Goal: Task Accomplishment & Management: Use online tool/utility

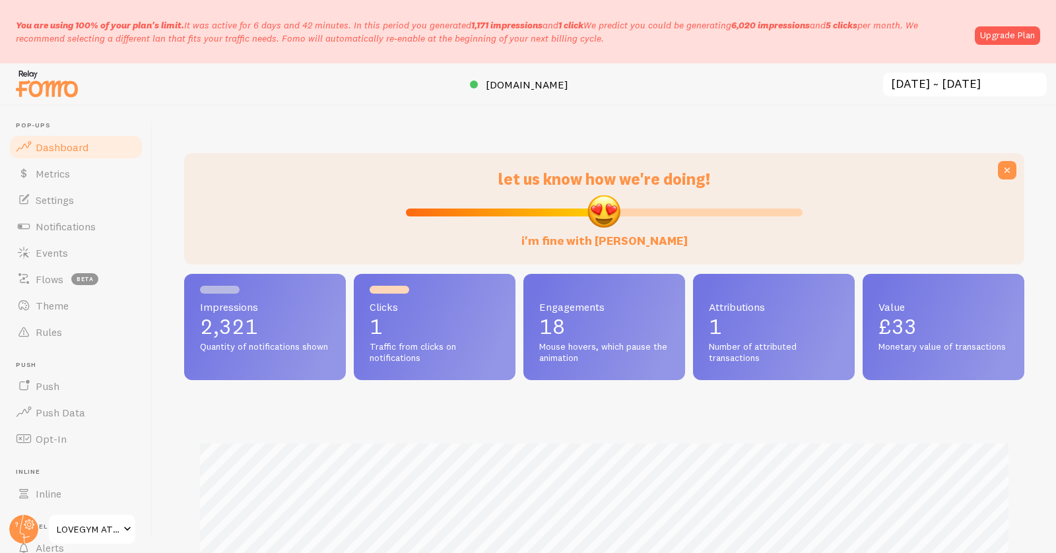
scroll to position [347, 840]
click at [62, 248] on span "Events" at bounding box center [52, 252] width 32 height 13
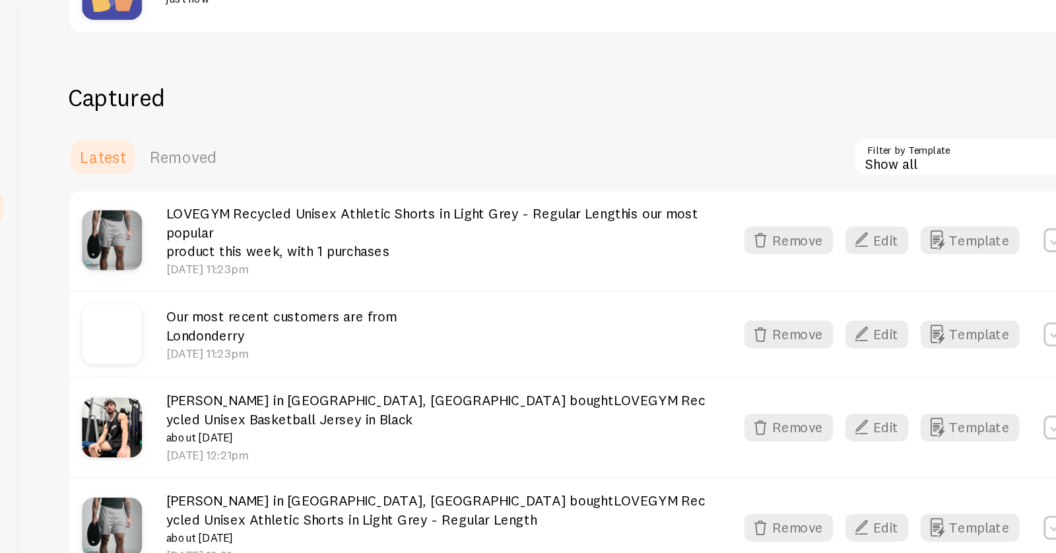
scroll to position [253, 0]
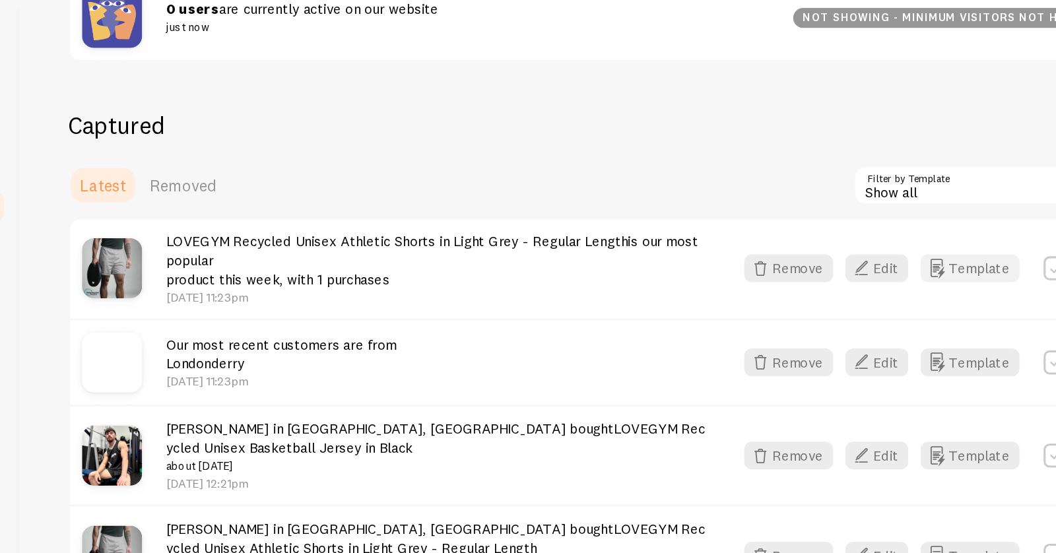
click at [766, 292] on button "Template" at bounding box center [778, 293] width 65 height 18
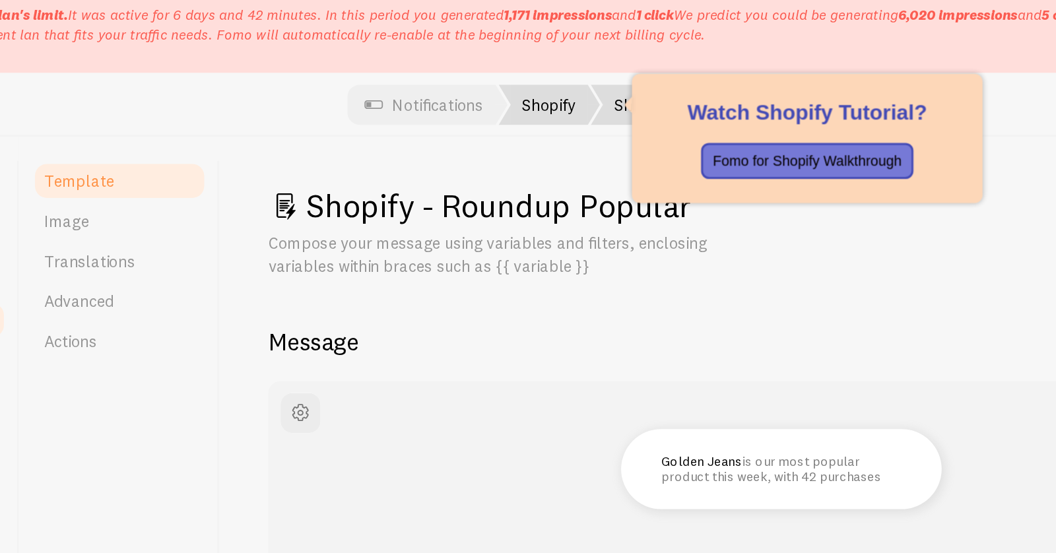
click at [506, 84] on link "Shopify" at bounding box center [501, 84] width 67 height 26
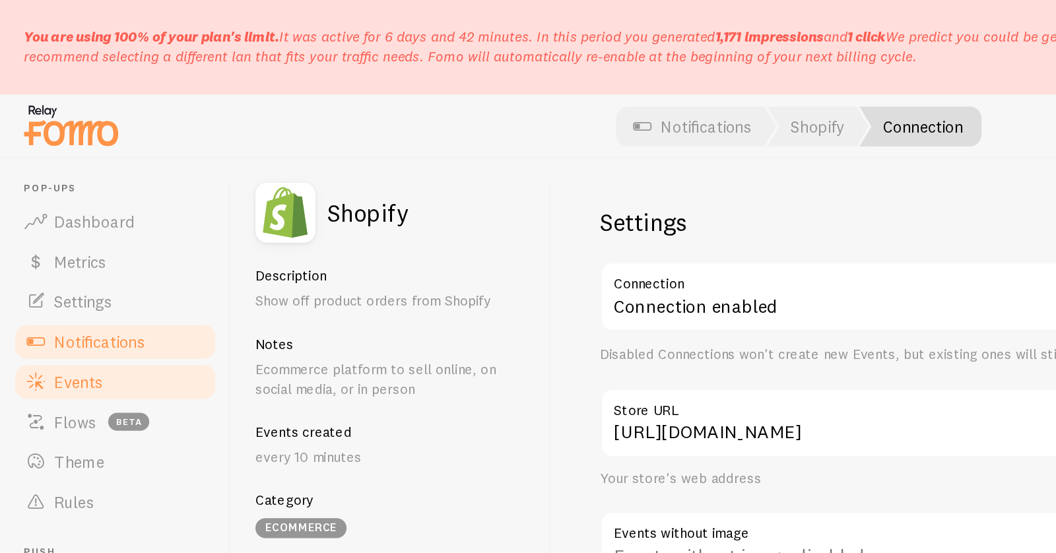
click at [51, 254] on span "Events" at bounding box center [52, 252] width 32 height 13
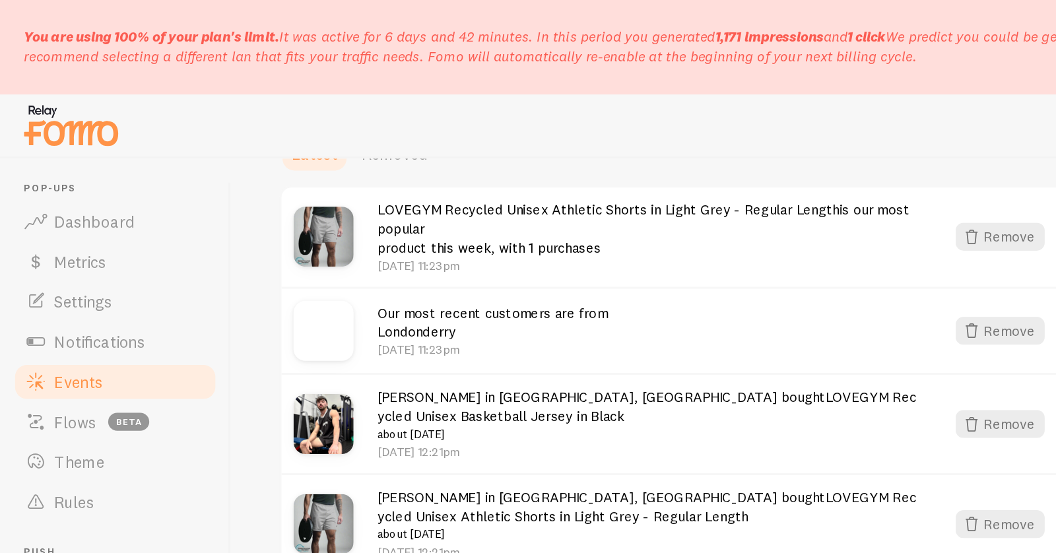
scroll to position [391, 0]
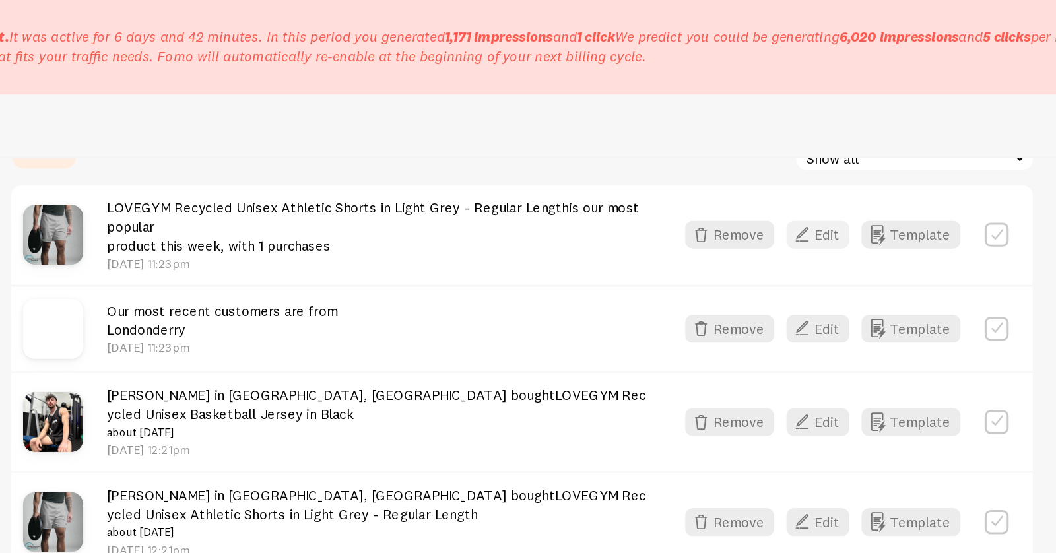
click at [729, 154] on button "Edit" at bounding box center [717, 156] width 42 height 18
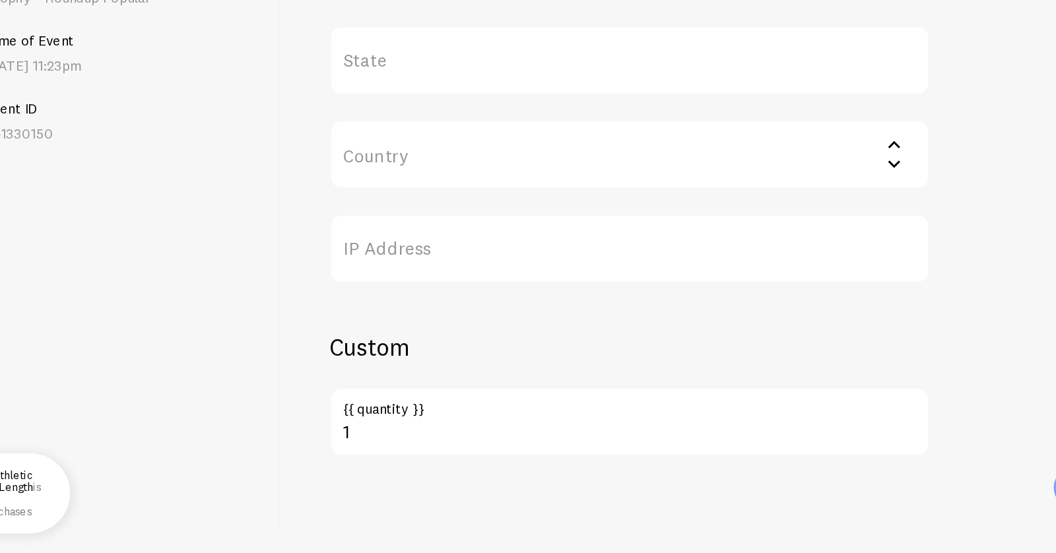
scroll to position [578, 0]
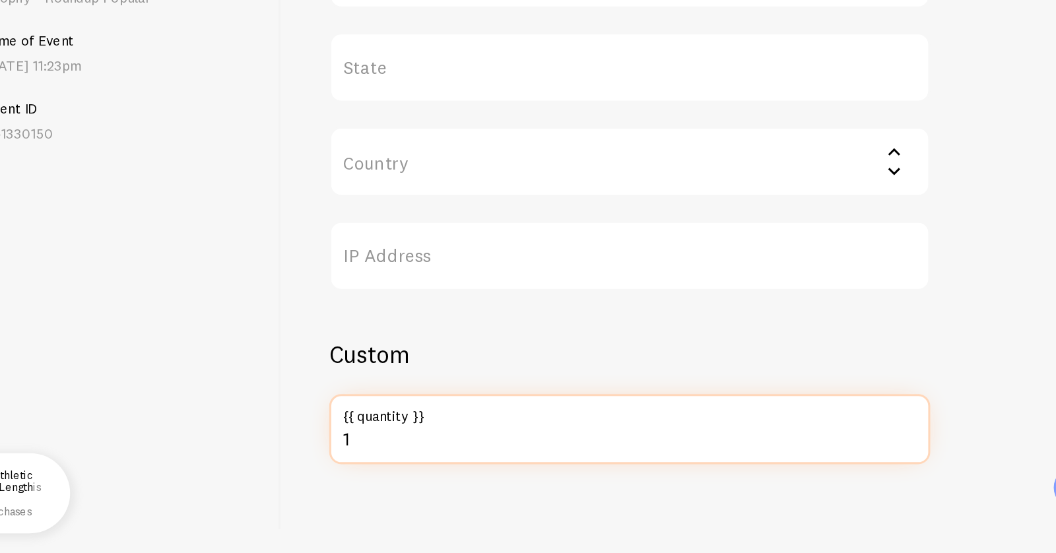
click at [473, 480] on input "1" at bounding box center [593, 471] width 396 height 46
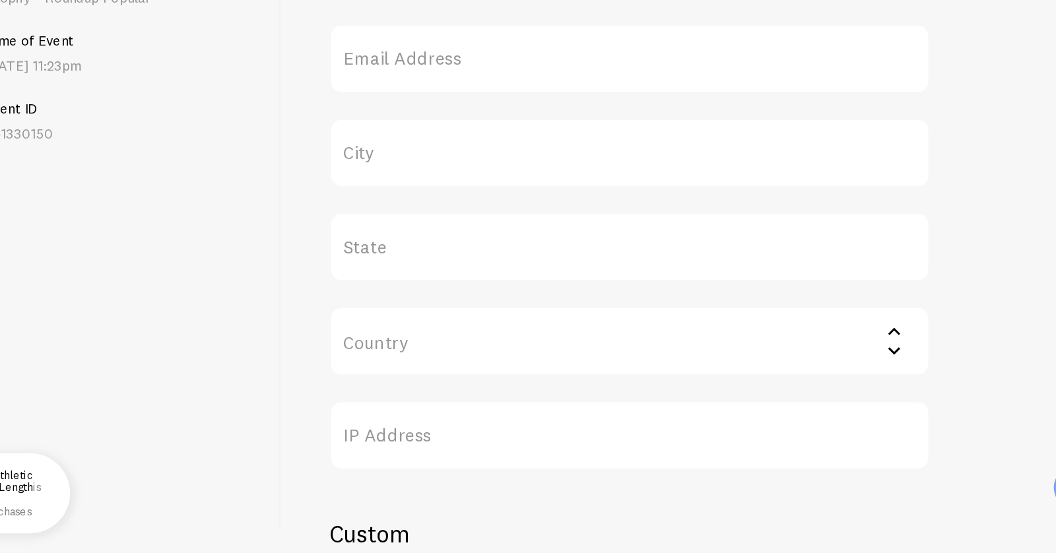
scroll to position [0, 0]
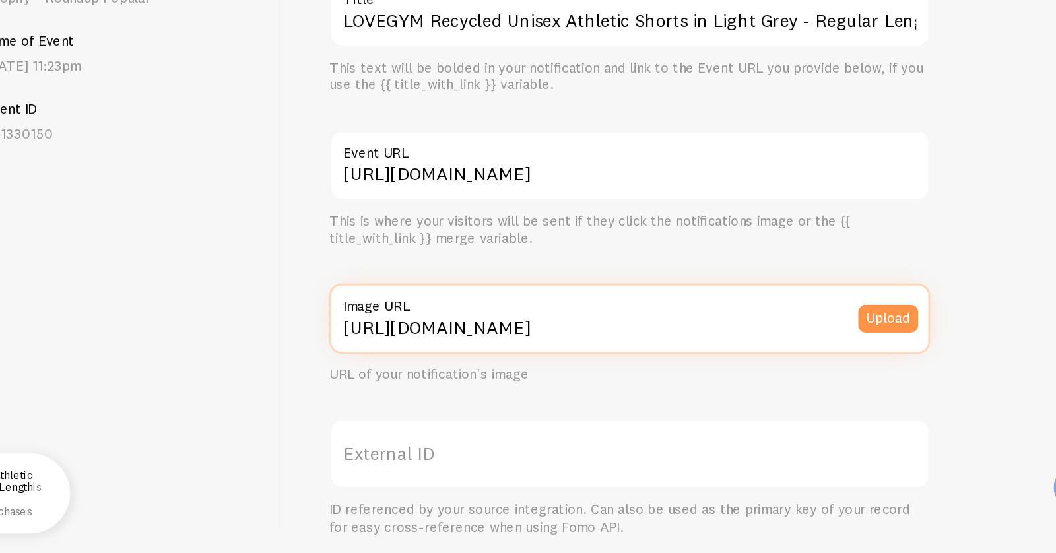
click at [581, 404] on input "[URL][DOMAIN_NAME]" at bounding box center [593, 399] width 396 height 46
